Goal: Information Seeking & Learning: Learn about a topic

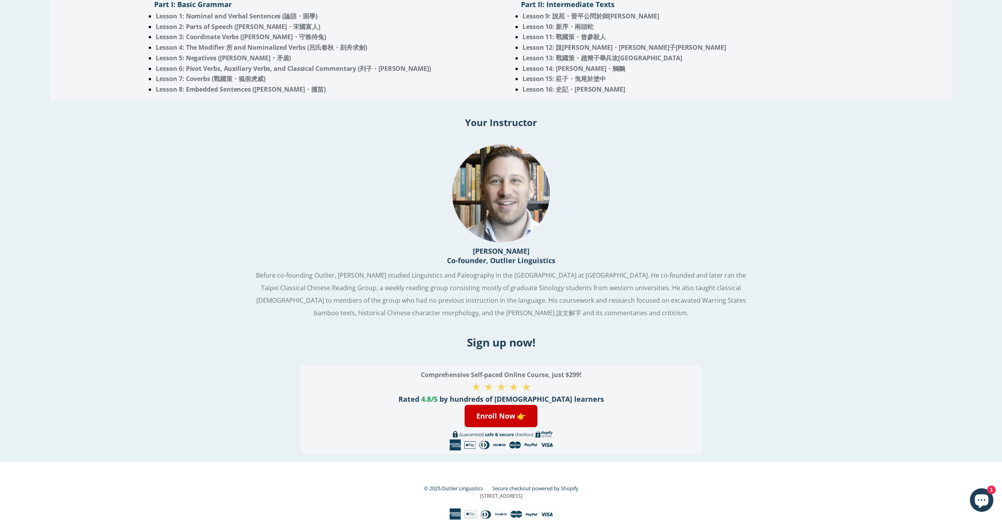
scroll to position [585, 0]
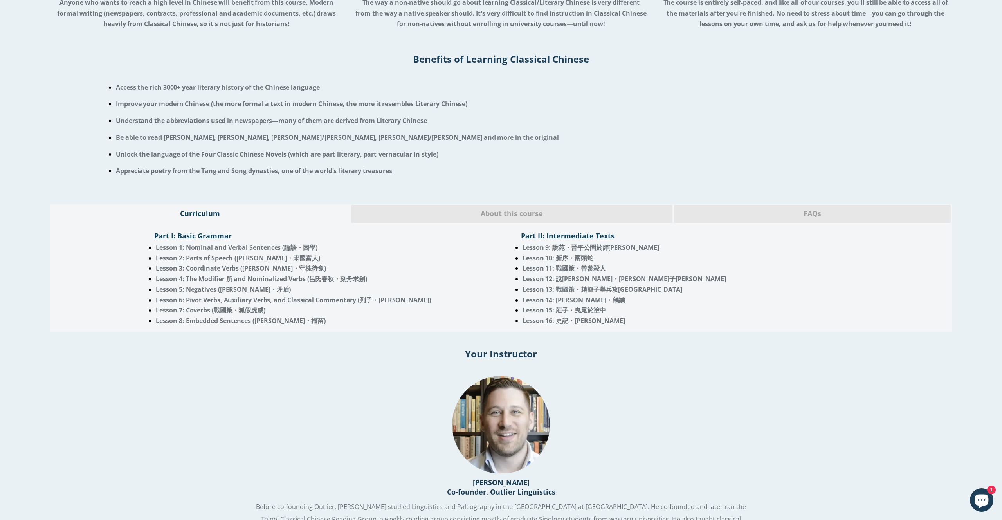
scroll to position [431, 0]
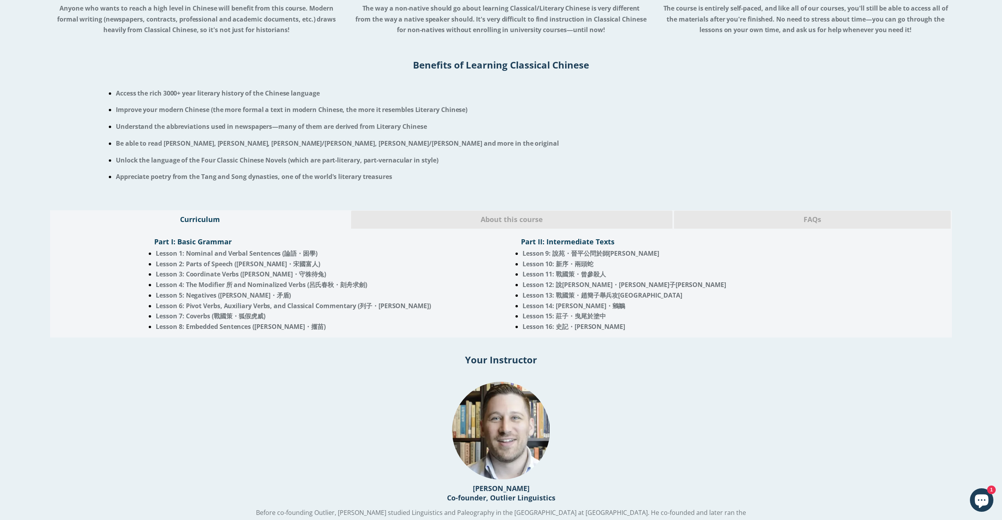
click at [531, 223] on span "About this course" at bounding box center [512, 219] width 310 height 10
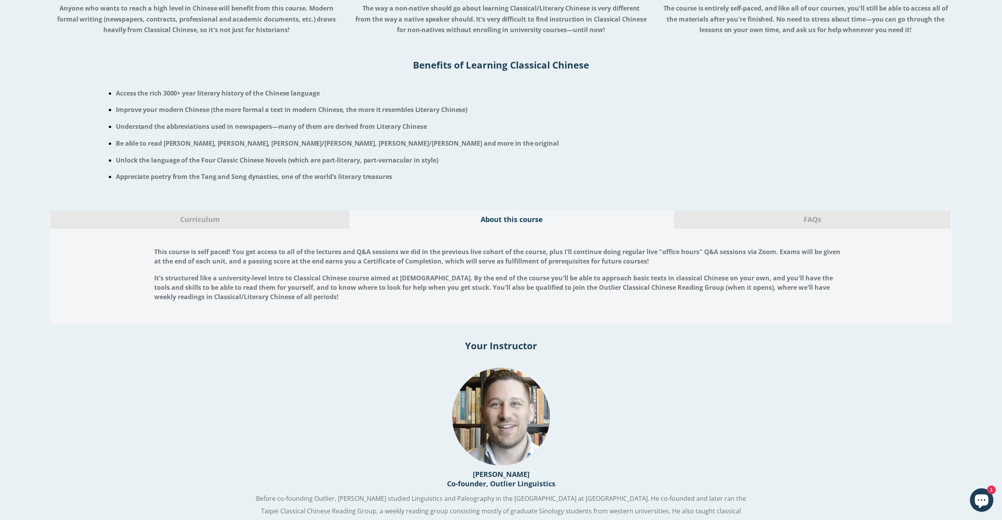
click at [806, 227] on div "FAQs" at bounding box center [811, 219] width 277 height 18
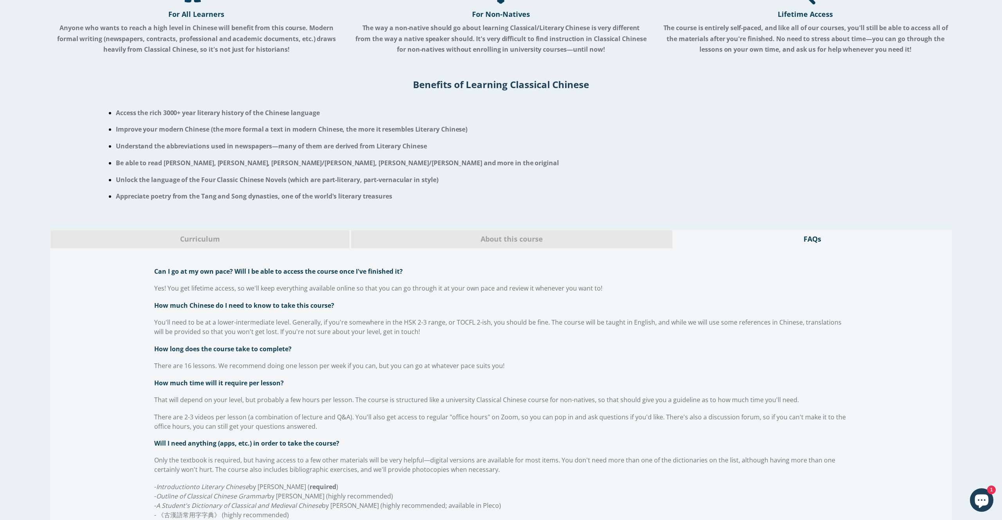
scroll to position [0, 0]
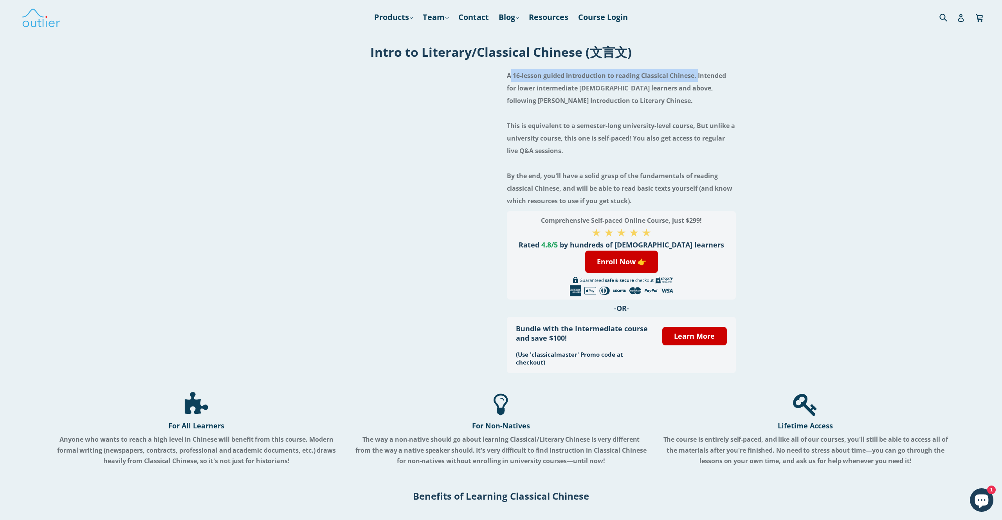
drag, startPoint x: 507, startPoint y: 76, endPoint x: 695, endPoint y: 80, distance: 188.2
click at [695, 80] on h4 "A 16-lesson guided introduction to reading Classical Chinese. Intended for lowe…" at bounding box center [621, 138] width 229 height 138
copy h4 "A 16-lesson guided introduction to reading Classical Chinese."
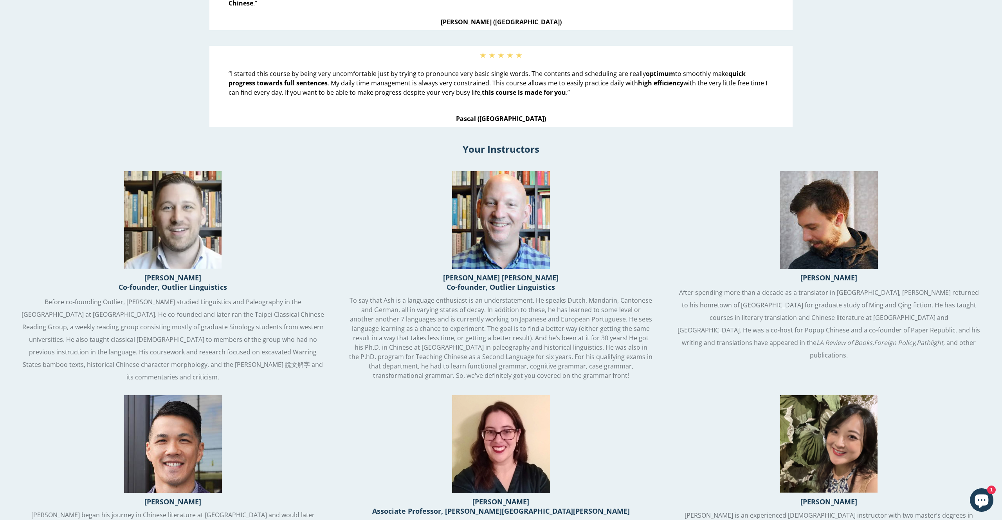
scroll to position [929, 0]
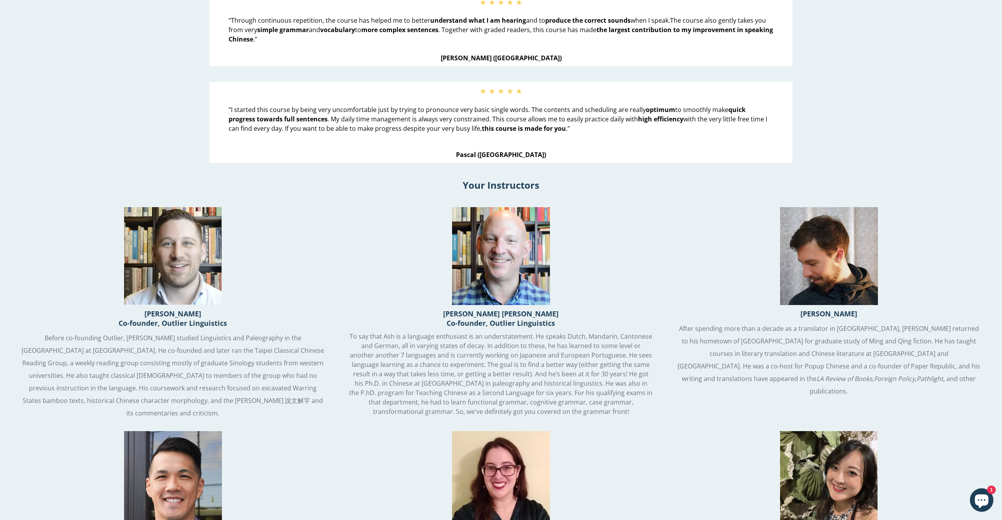
click at [131, 371] on p "Before co-founding Outlier, [PERSON_NAME] studied Linguistics and Paleography i…" at bounding box center [173, 375] width 304 height 88
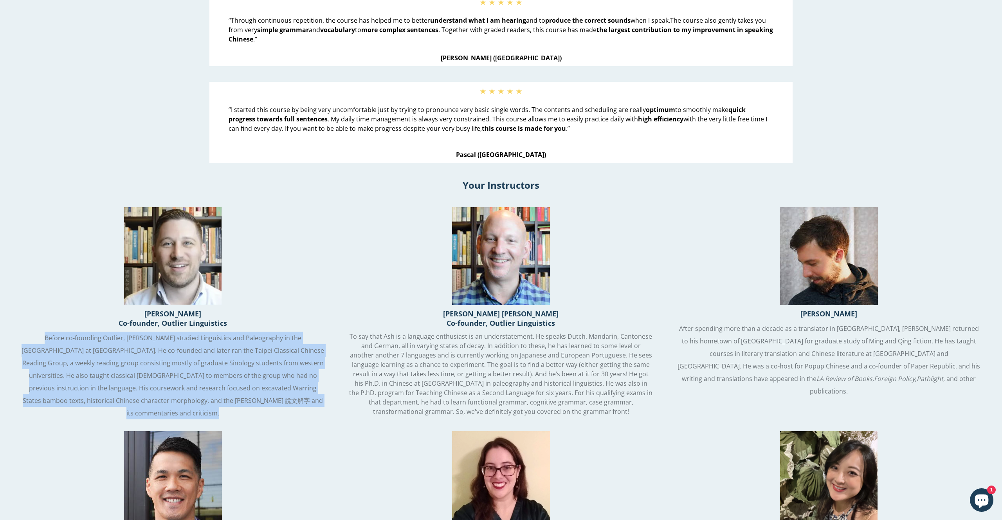
copy div "Before co-founding Outlier, [PERSON_NAME] studied Linguistics and Paleography i…"
